Goal: Complete application form: Complete application form

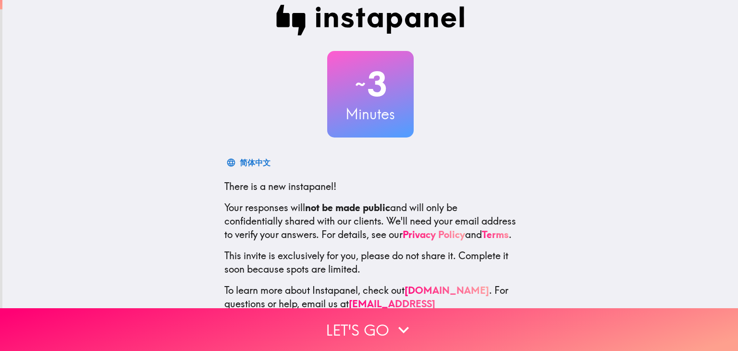
scroll to position [49, 0]
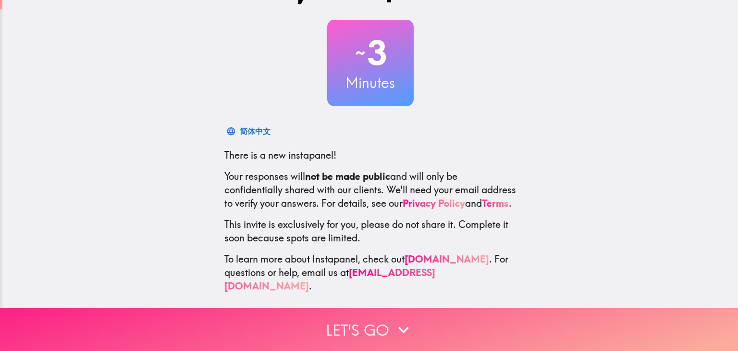
click at [340, 321] on button "Let's go" at bounding box center [369, 329] width 738 height 43
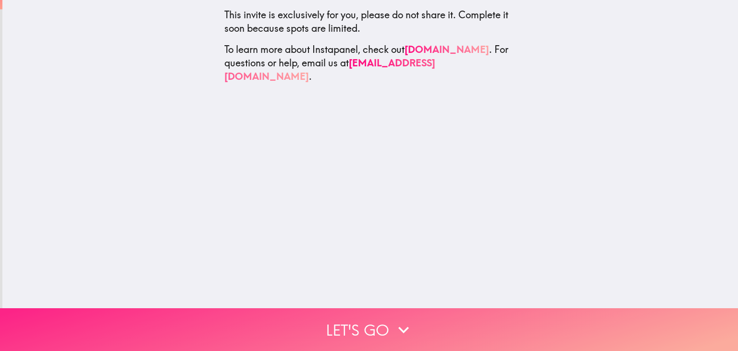
scroll to position [0, 0]
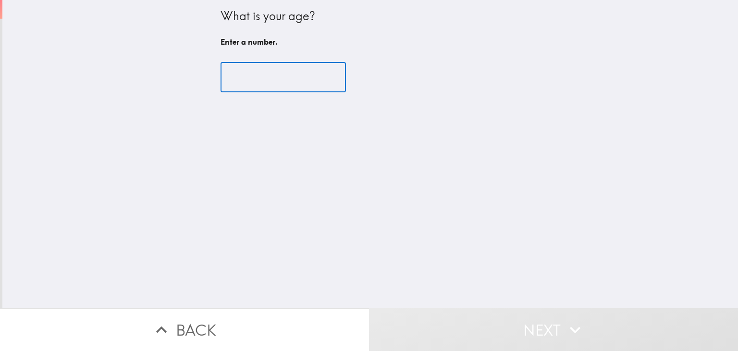
click at [281, 70] on input "number" at bounding box center [282, 77] width 125 height 30
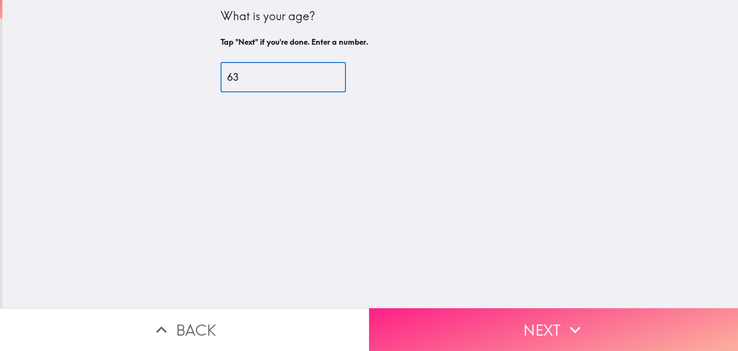
type input "63"
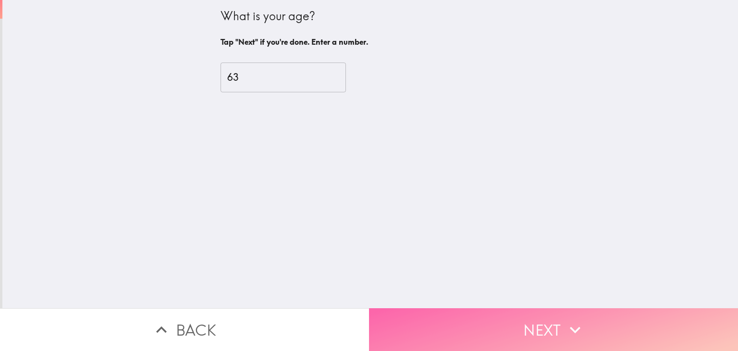
click at [528, 330] on button "Next" at bounding box center [553, 329] width 369 height 43
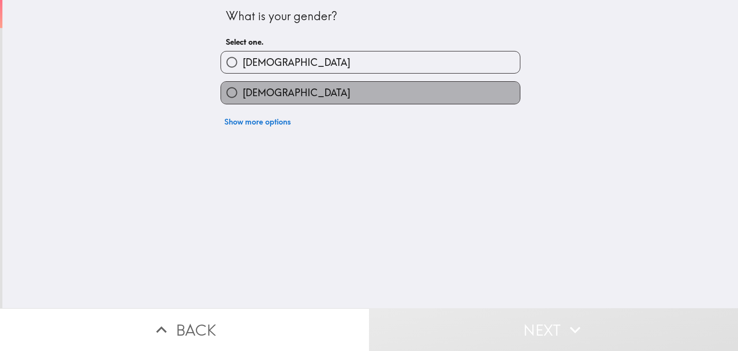
click at [305, 98] on label "[DEMOGRAPHIC_DATA]" at bounding box center [370, 93] width 299 height 22
click at [243, 98] on input "[DEMOGRAPHIC_DATA]" at bounding box center [232, 93] width 22 height 22
radio input "true"
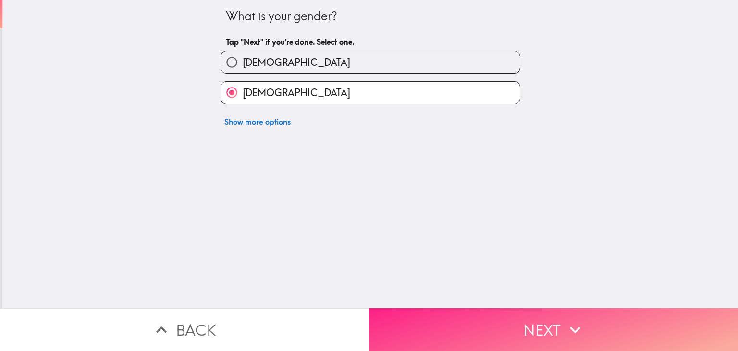
click at [449, 308] on button "Next" at bounding box center [553, 329] width 369 height 43
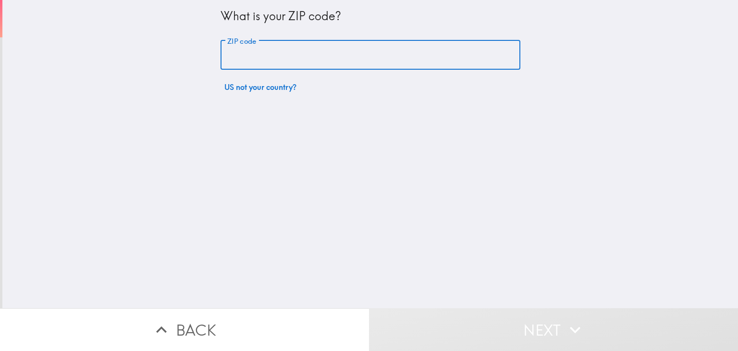
click at [256, 56] on input "ZIP code" at bounding box center [370, 55] width 300 height 30
type input "92083"
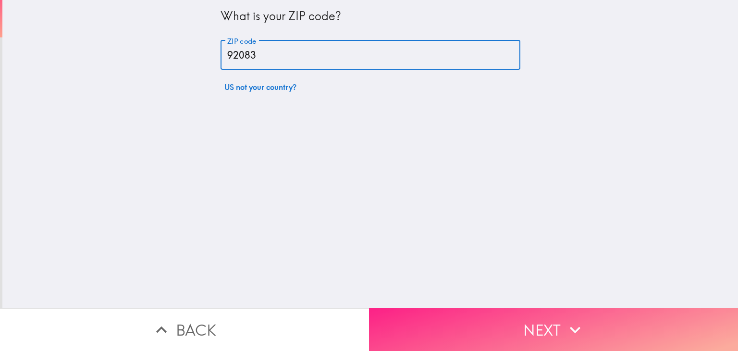
click at [470, 319] on button "Next" at bounding box center [553, 329] width 369 height 43
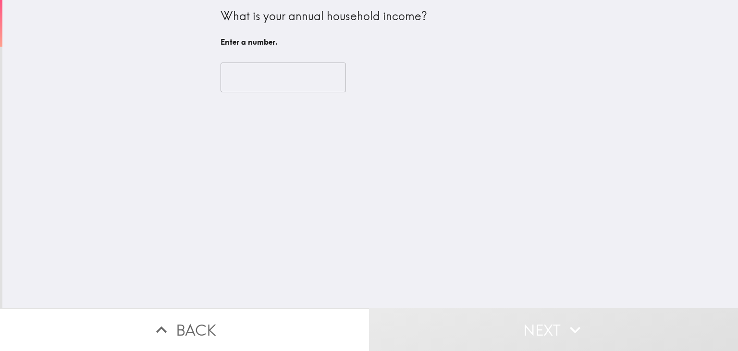
click at [586, 84] on div "What is your annual household income? Enter a number. ​" at bounding box center [369, 154] width 735 height 308
click at [316, 76] on input "number" at bounding box center [282, 77] width 125 height 30
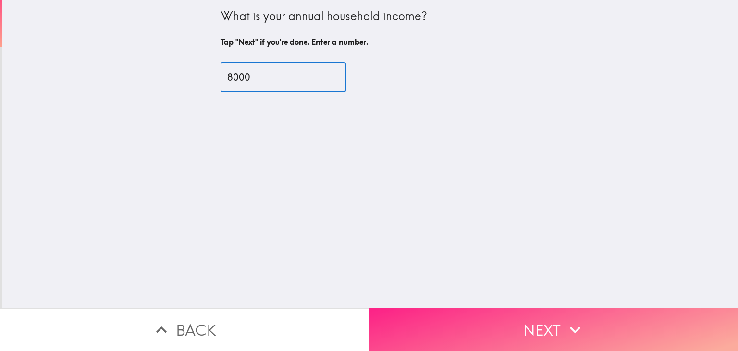
type input "8000"
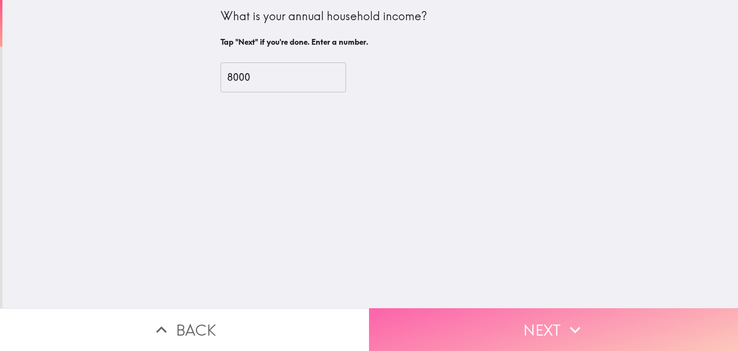
click at [471, 317] on button "Next" at bounding box center [553, 329] width 369 height 43
